Goal: Book appointment/travel/reservation

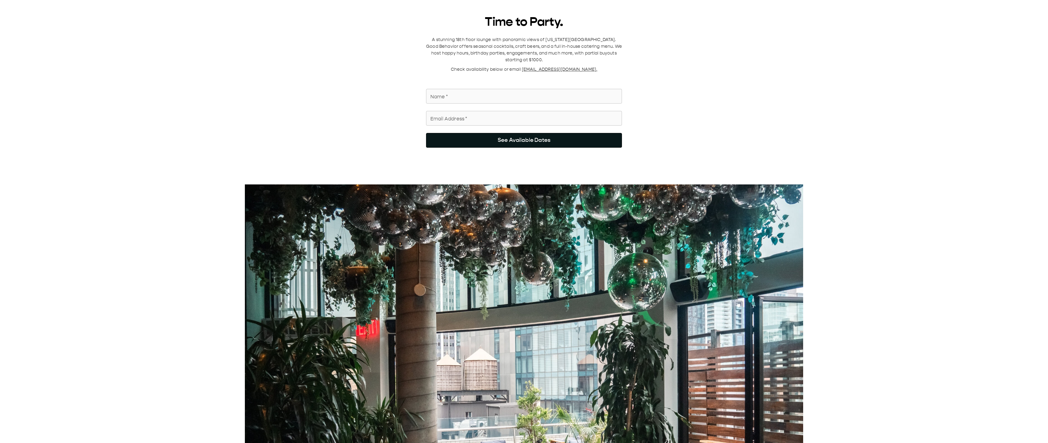
click at [551, 134] on button "See Available Dates" at bounding box center [524, 140] width 196 height 15
click at [464, 88] on input "Name   *" at bounding box center [524, 96] width 196 height 17
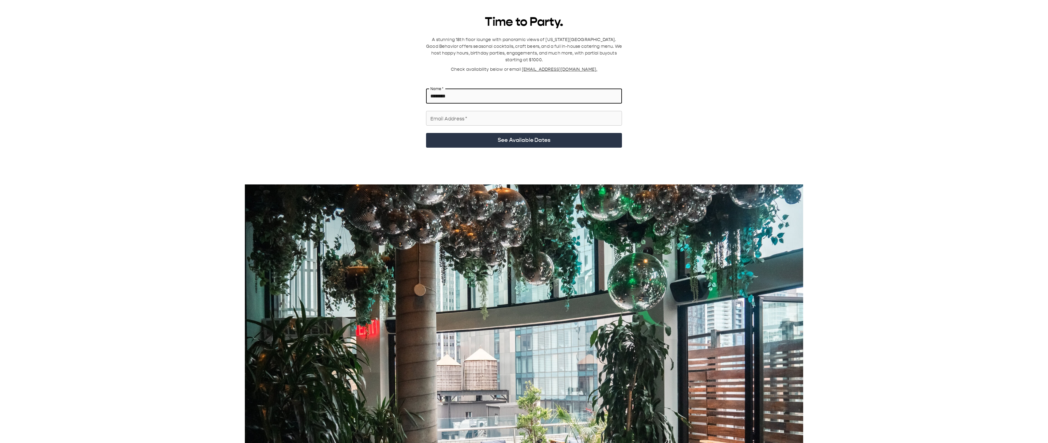
type input "********"
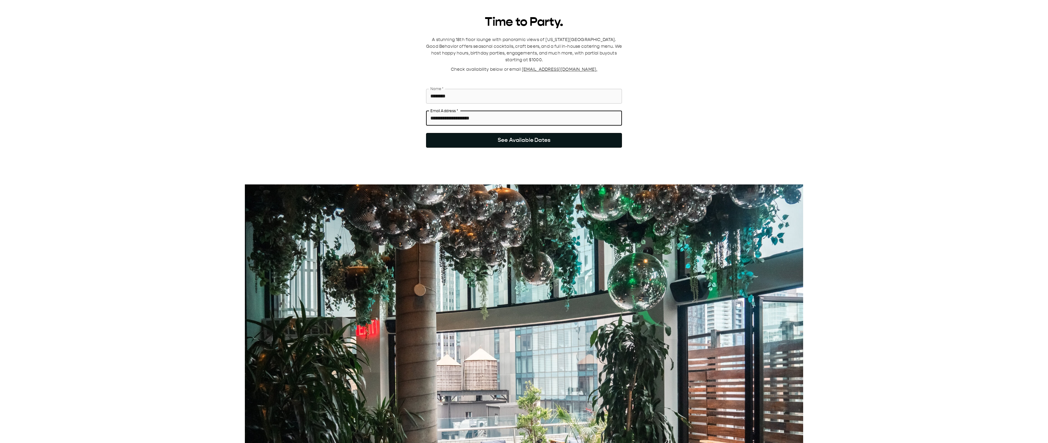
type input "**********"
click at [457, 134] on button "See Available Dates" at bounding box center [524, 140] width 196 height 15
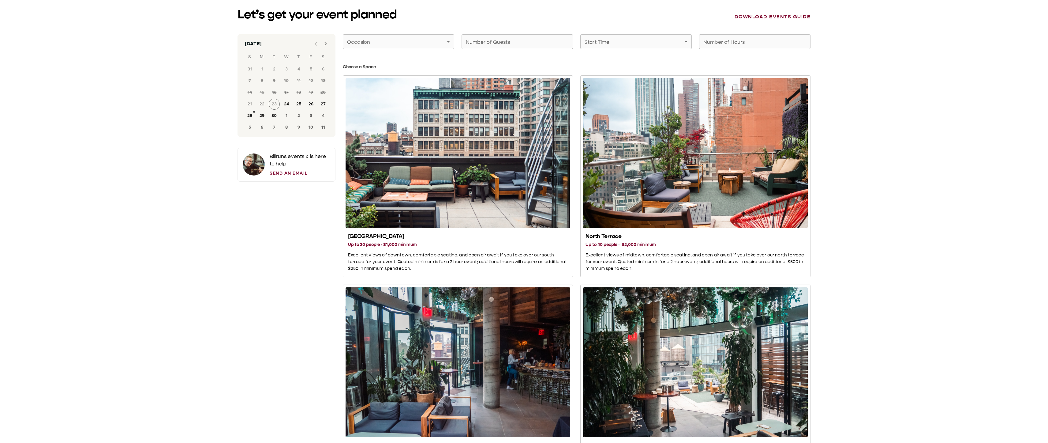
click at [323, 44] on icon "Next month" at bounding box center [325, 43] width 7 height 7
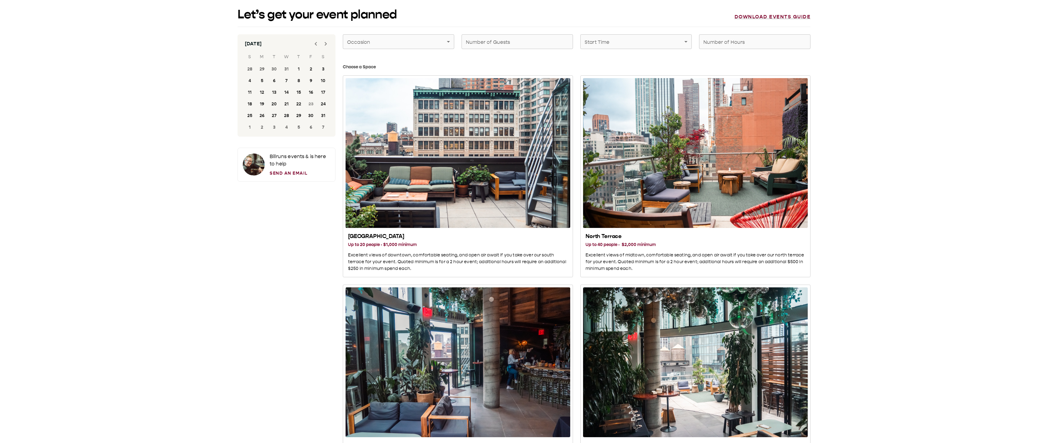
click at [324, 43] on icon "Next month" at bounding box center [325, 43] width 7 height 7
click at [324, 43] on div at bounding box center [321, 44] width 22 height 12
click at [327, 44] on div at bounding box center [321, 44] width 22 height 12
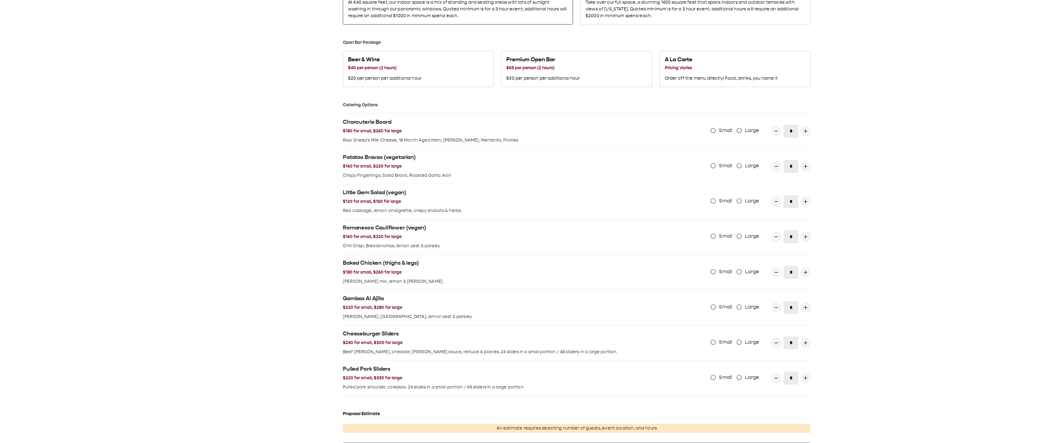
scroll to position [368, 0]
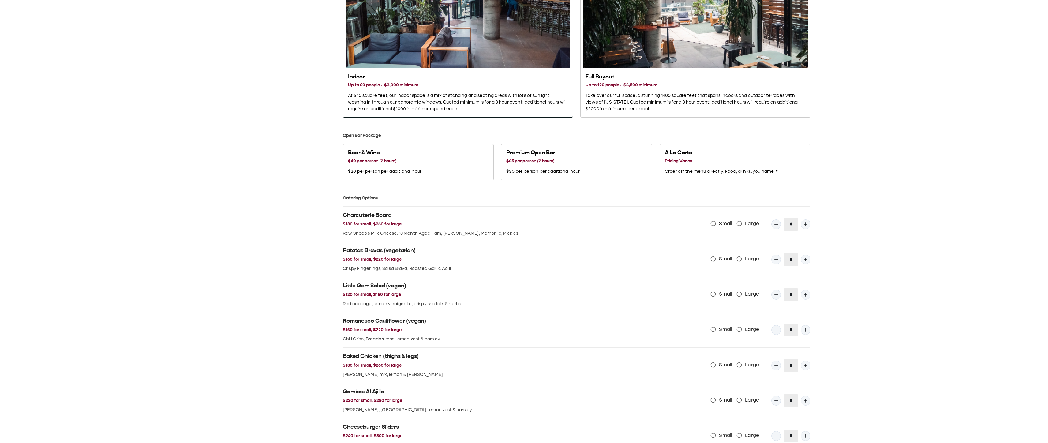
click at [401, 84] on h3 "Up to 60 people · $3,000 minimum" at bounding box center [458, 85] width 220 height 7
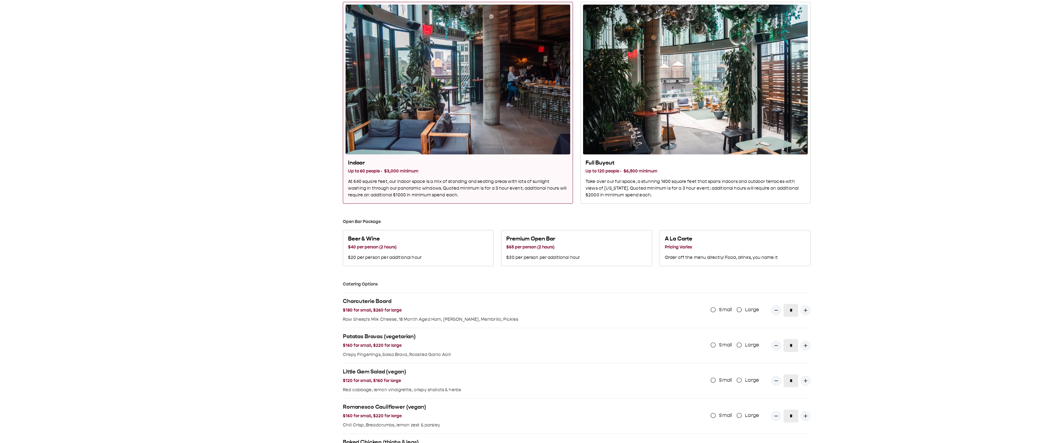
scroll to position [281, 0]
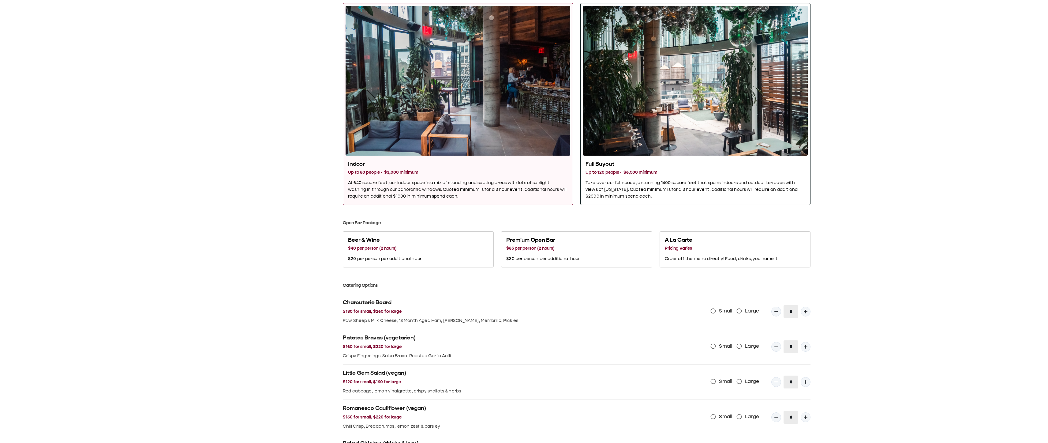
click at [607, 99] on div "Full Buyout" at bounding box center [695, 81] width 225 height 150
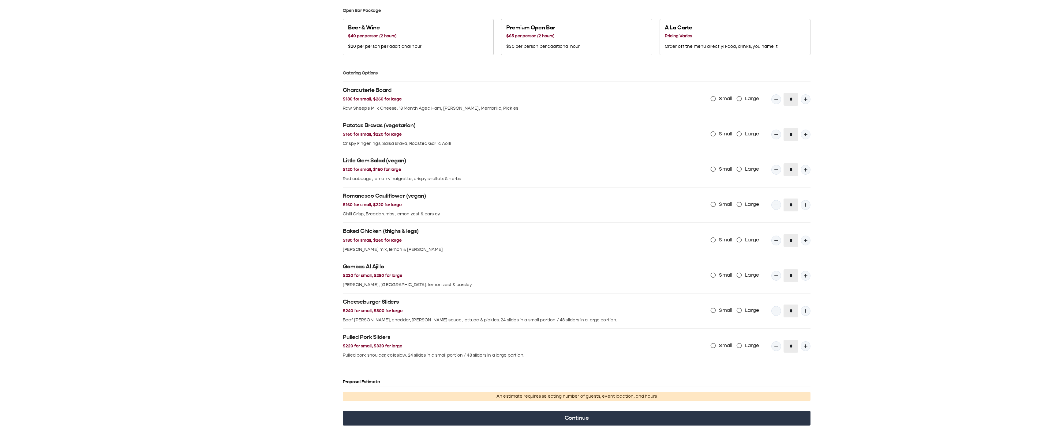
scroll to position [495, 0]
